Goal: Task Accomplishment & Management: Complete application form

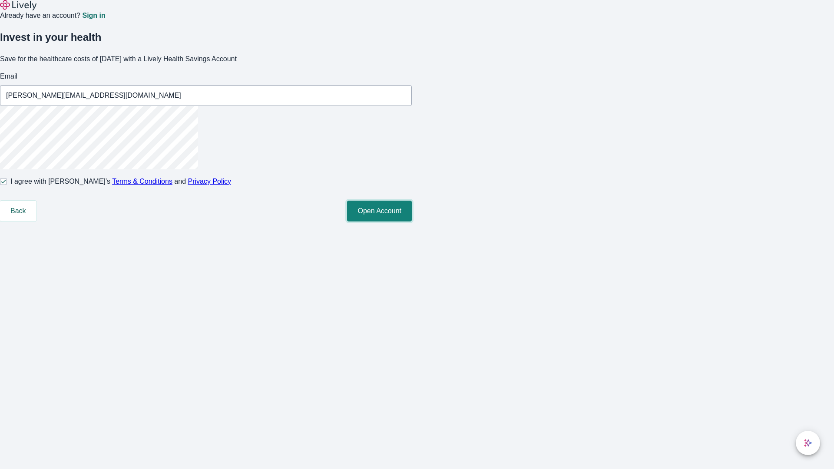
click at [412, 222] on button "Open Account" at bounding box center [379, 211] width 65 height 21
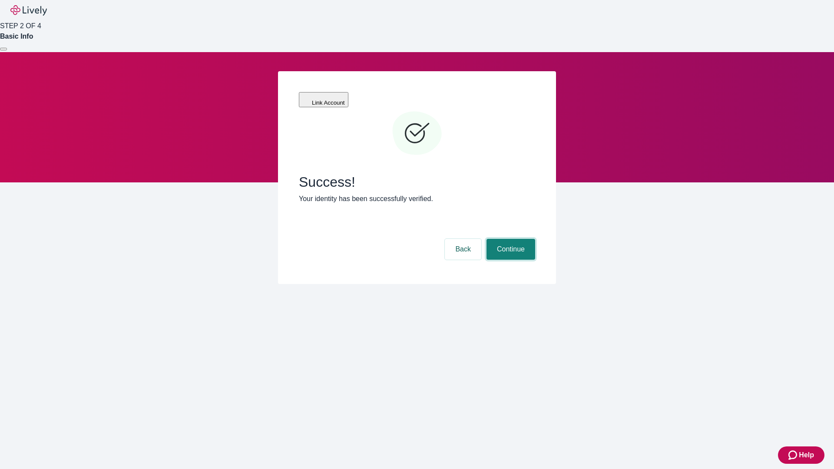
click at [510, 239] on button "Continue" at bounding box center [511, 249] width 49 height 21
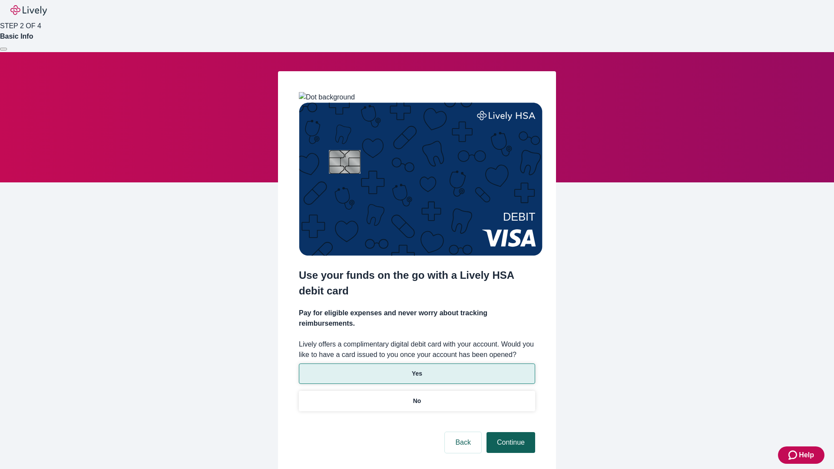
click at [417, 369] on p "Yes" at bounding box center [417, 373] width 10 height 9
click at [510, 432] on button "Continue" at bounding box center [511, 442] width 49 height 21
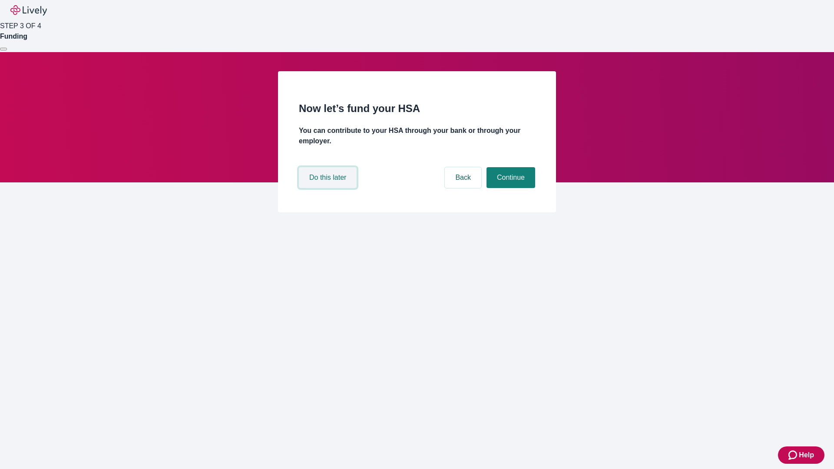
click at [329, 188] on button "Do this later" at bounding box center [328, 177] width 58 height 21
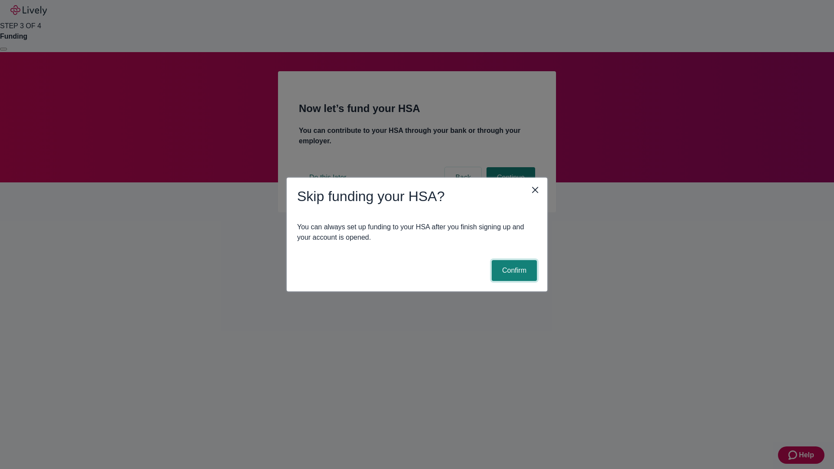
click at [513, 271] on button "Confirm" at bounding box center [514, 270] width 45 height 21
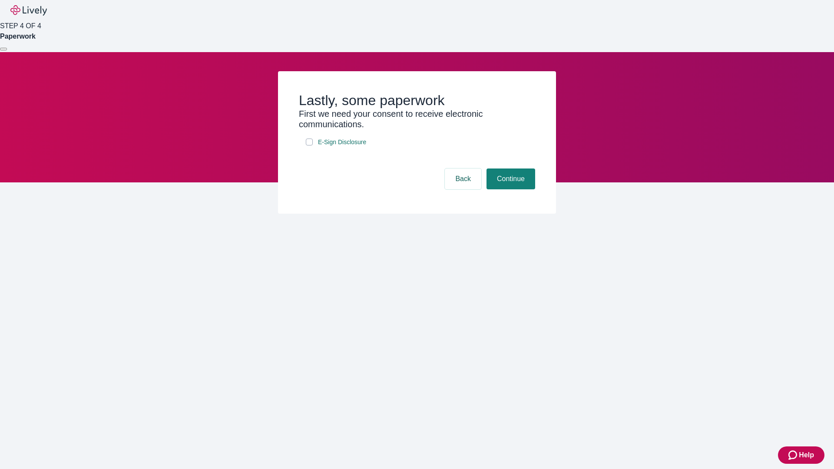
click at [309, 146] on input "E-Sign Disclosure" at bounding box center [309, 142] width 7 height 7
checkbox input "true"
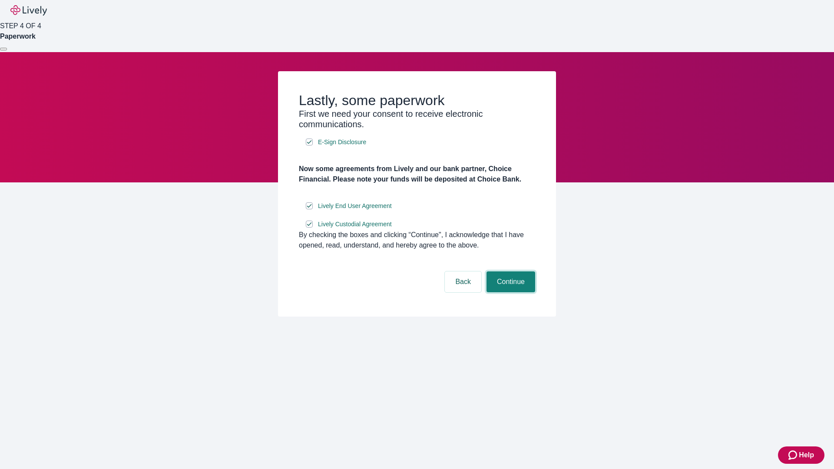
click at [510, 292] on button "Continue" at bounding box center [511, 281] width 49 height 21
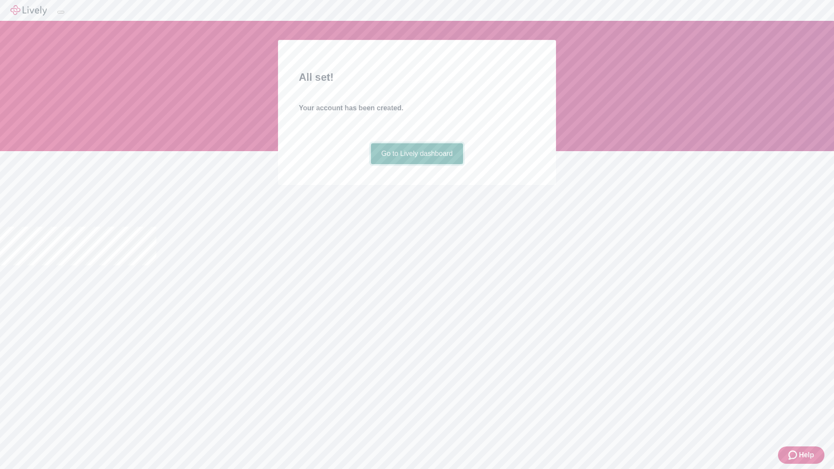
click at [417, 164] on link "Go to Lively dashboard" at bounding box center [417, 153] width 93 height 21
